Goal: Task Accomplishment & Management: Manage account settings

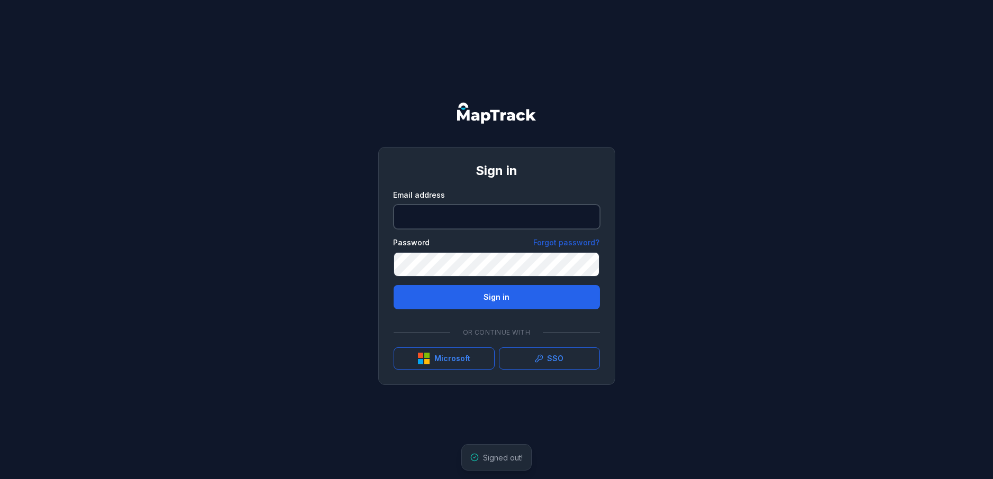
type input "**********"
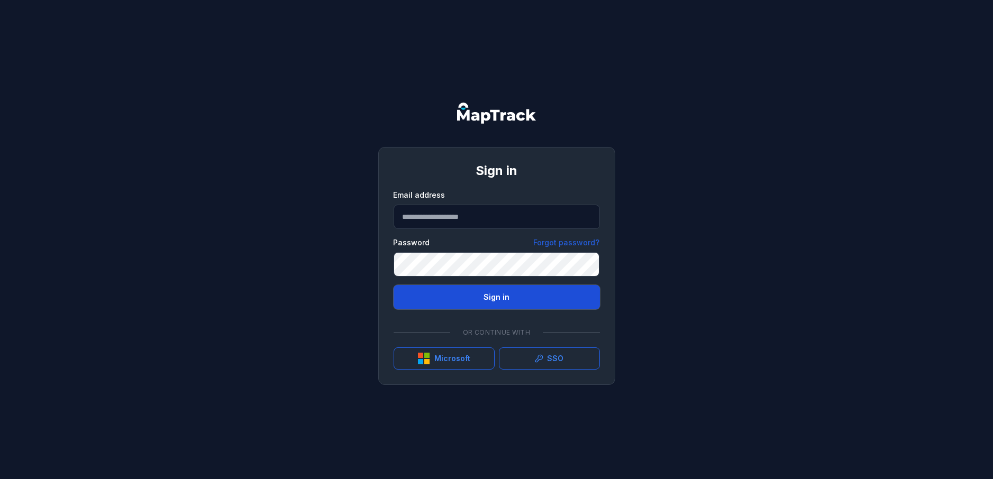
click at [485, 297] on button "Sign in" at bounding box center [497, 297] width 206 height 24
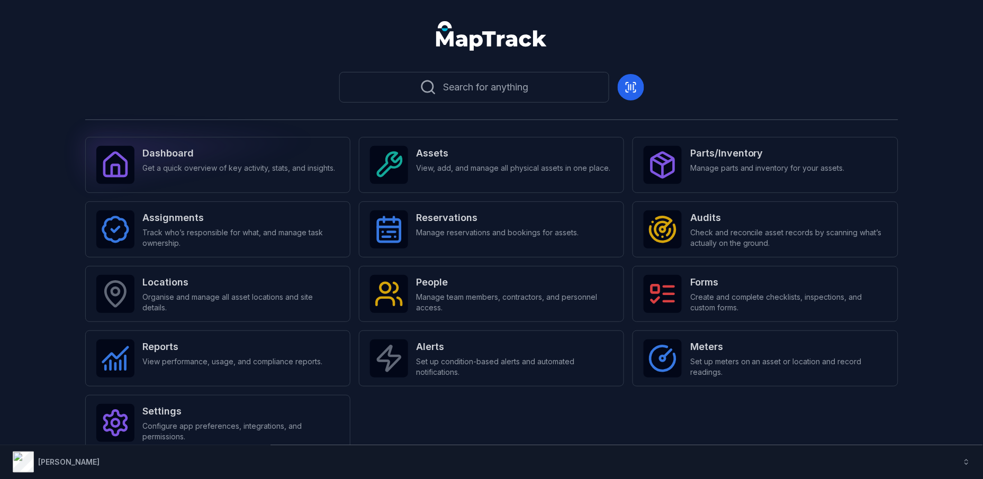
click at [267, 159] on strong "Dashboard" at bounding box center [239, 153] width 193 height 15
